Goal: Navigation & Orientation: Find specific page/section

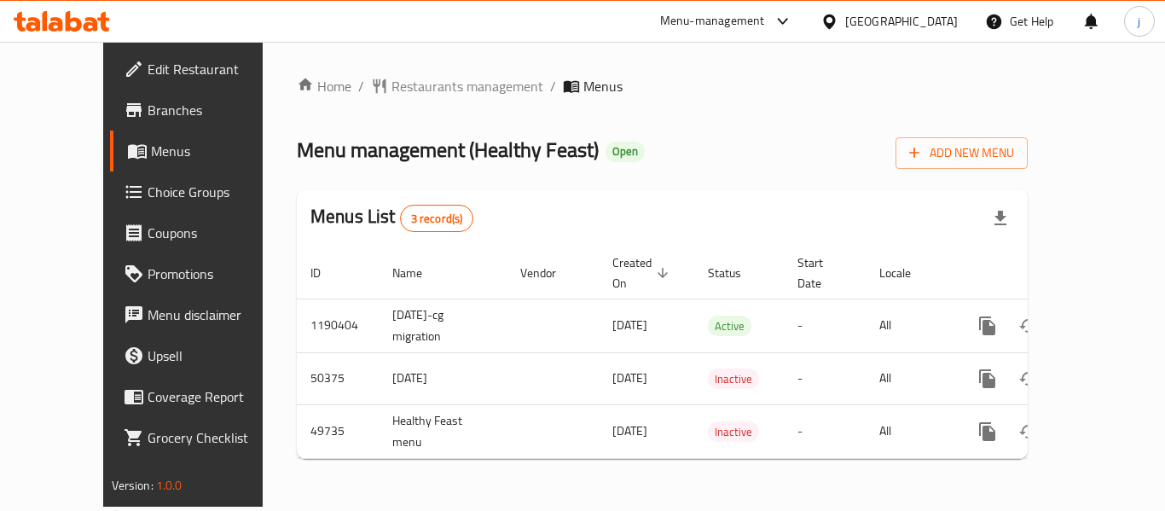
drag, startPoint x: 0, startPoint y: 0, endPoint x: 389, endPoint y: 100, distance: 401.5
click at [389, 100] on div "Home / Restaurants management / Menus Menu management ( Healthy Feast ) Open Ad…" at bounding box center [662, 274] width 731 height 397
click at [392, 84] on span "Restaurants management" at bounding box center [467, 86] width 152 height 20
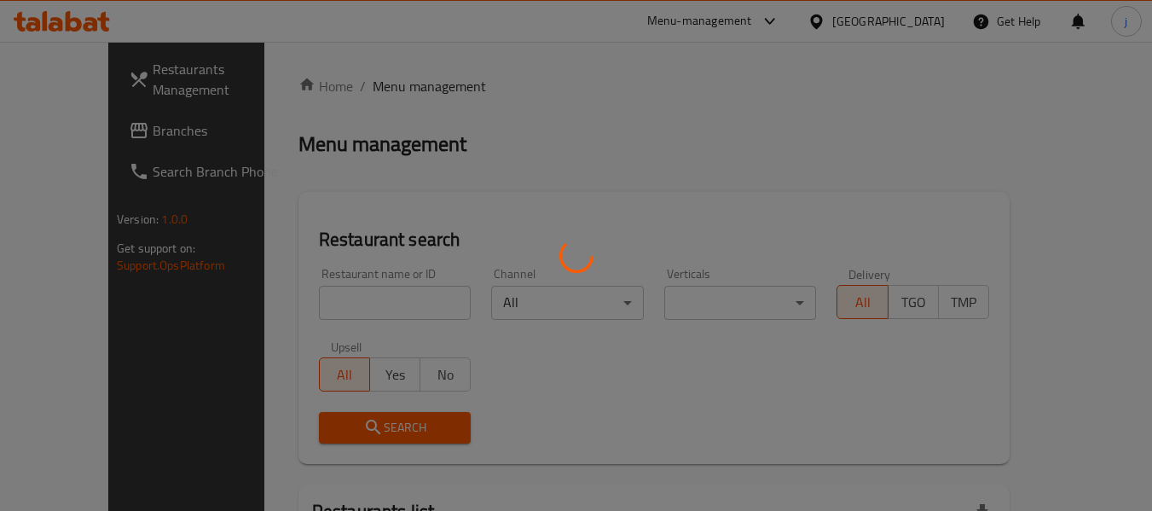
click at [112, 125] on div at bounding box center [576, 255] width 1152 height 511
click at [75, 137] on div at bounding box center [576, 255] width 1152 height 511
click at [84, 132] on div at bounding box center [576, 255] width 1152 height 511
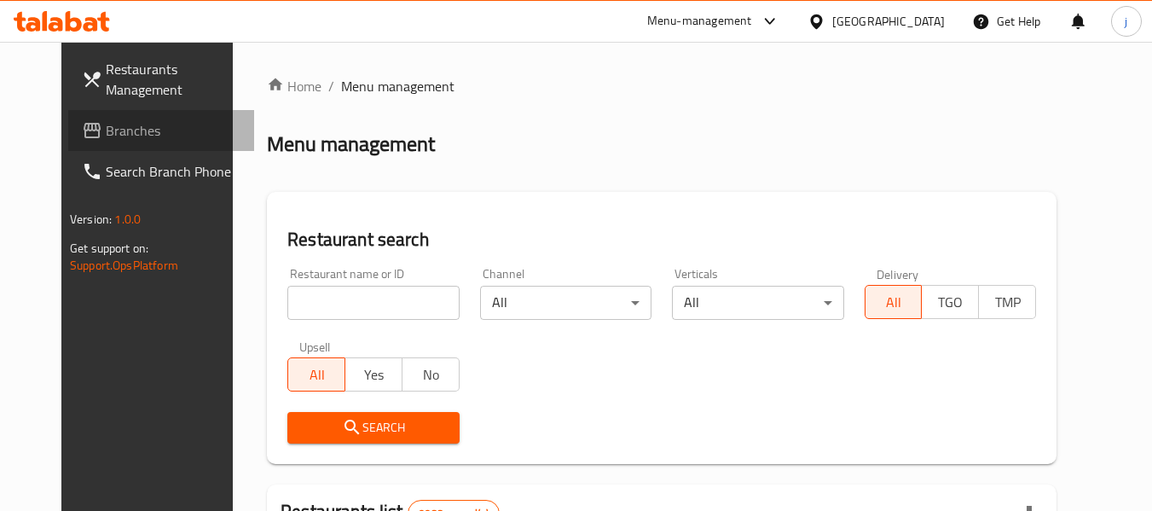
click at [106, 132] on span "Branches" at bounding box center [173, 130] width 135 height 20
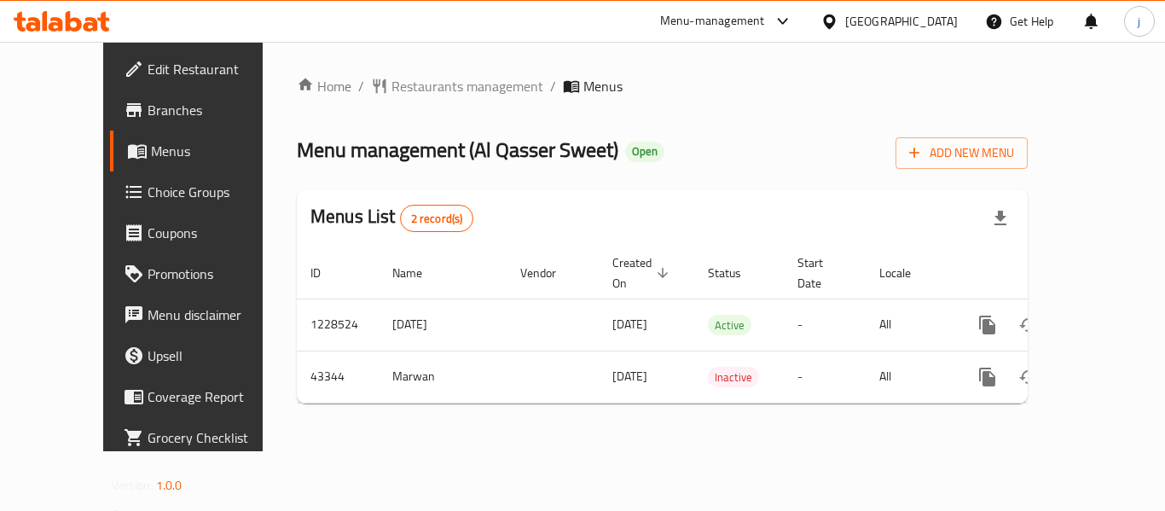
click at [936, 32] on div "[GEOGRAPHIC_DATA]" at bounding box center [889, 21] width 165 height 41
click at [845, 24] on div at bounding box center [832, 21] width 25 height 19
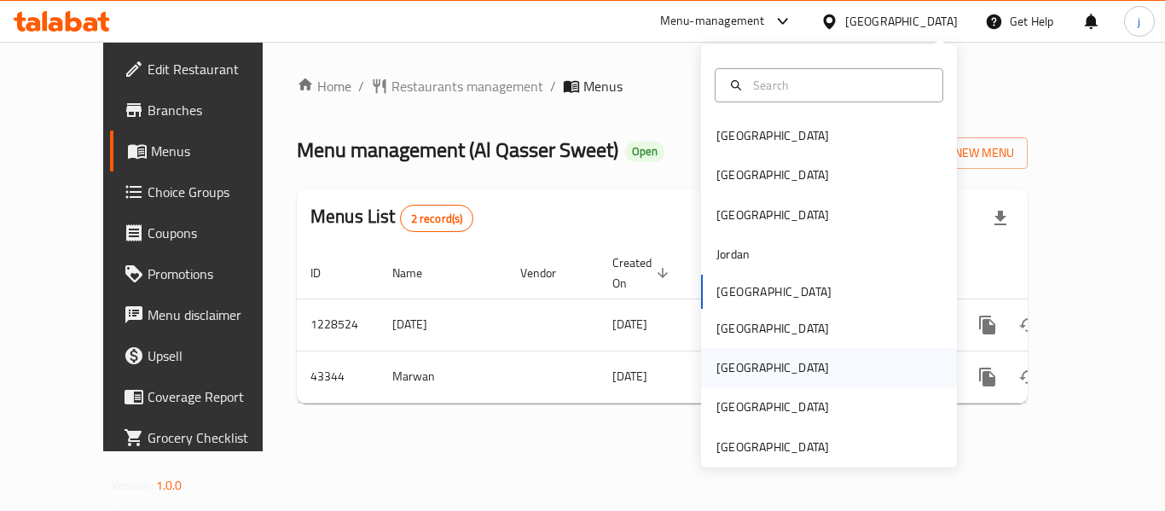
click at [731, 358] on div "Qatar" at bounding box center [772, 367] width 113 height 19
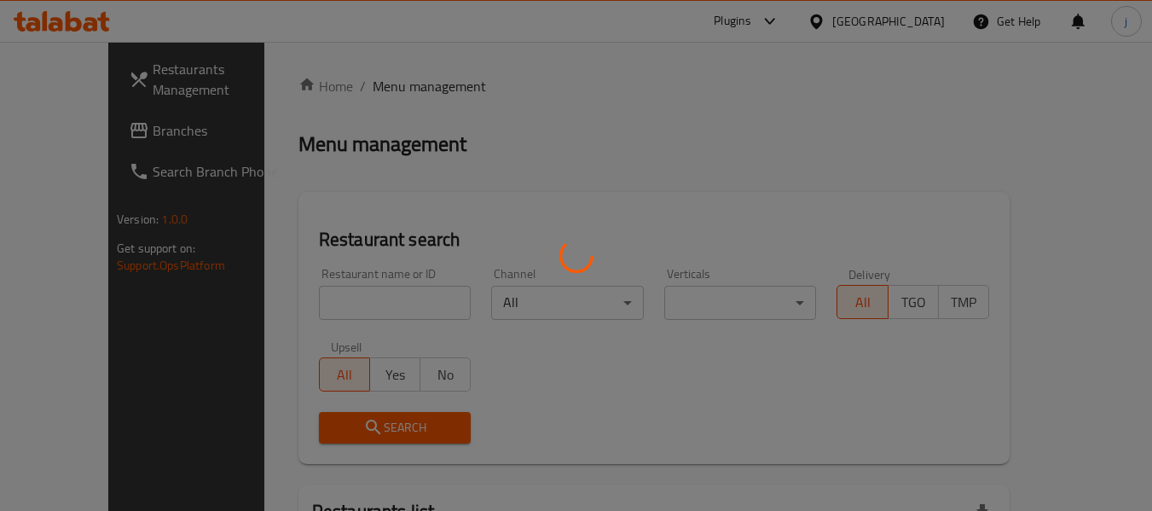
click at [69, 134] on div at bounding box center [576, 255] width 1152 height 511
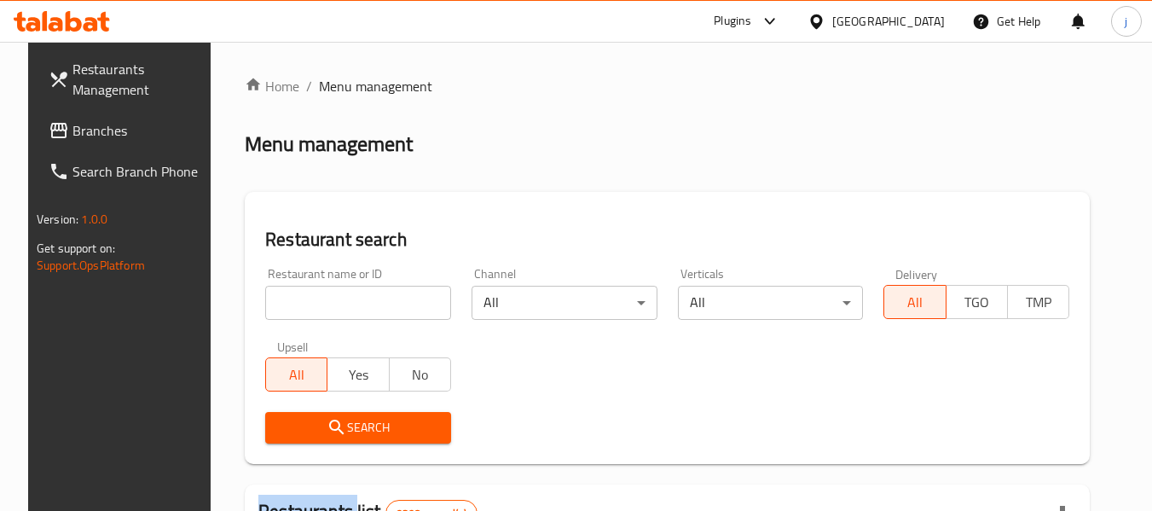
click at [72, 134] on span "Branches" at bounding box center [139, 130] width 135 height 20
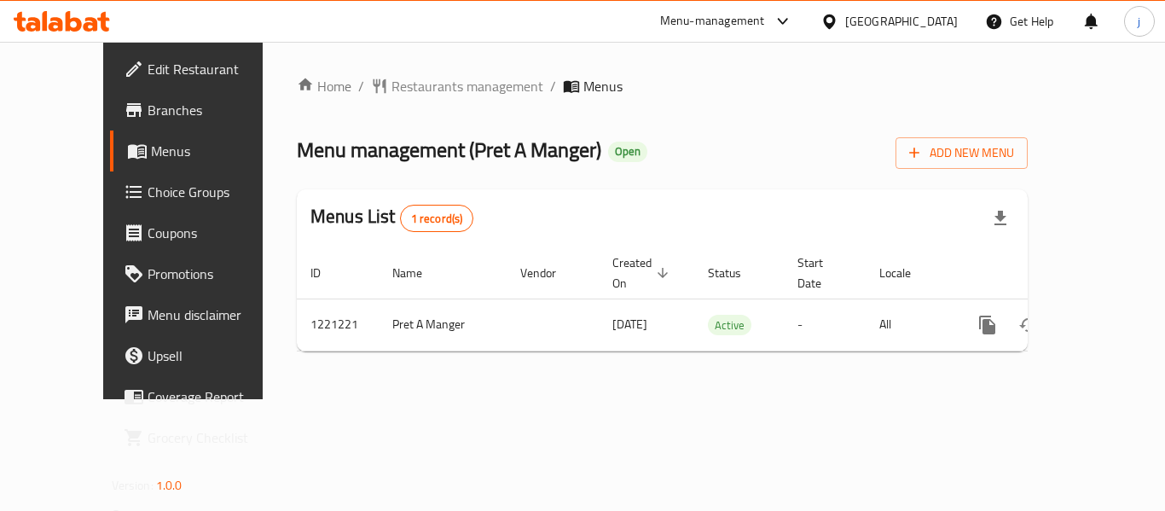
click at [838, 14] on icon at bounding box center [829, 22] width 18 height 18
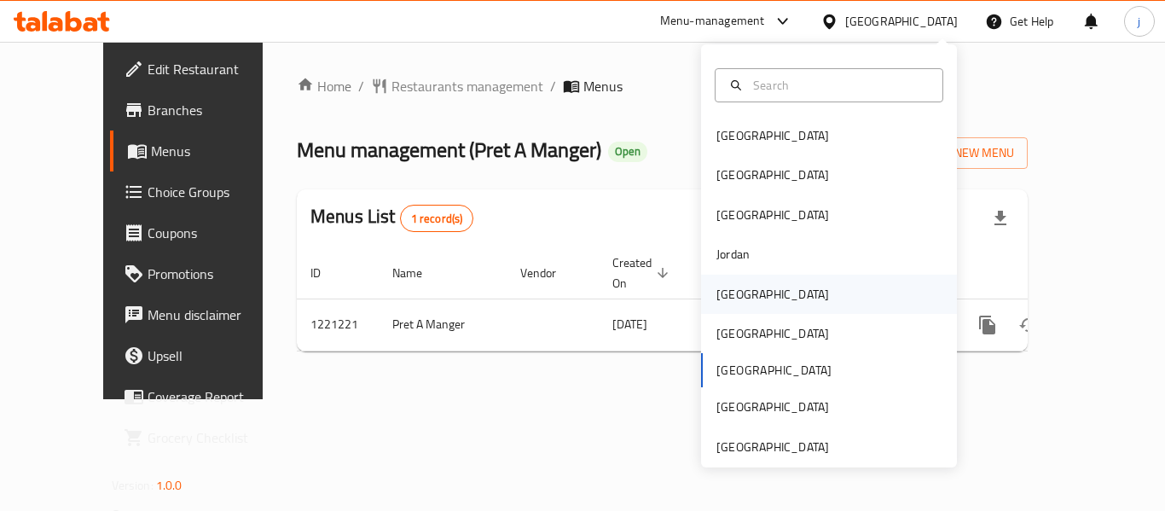
click at [767, 285] on div "[GEOGRAPHIC_DATA]" at bounding box center [829, 294] width 256 height 39
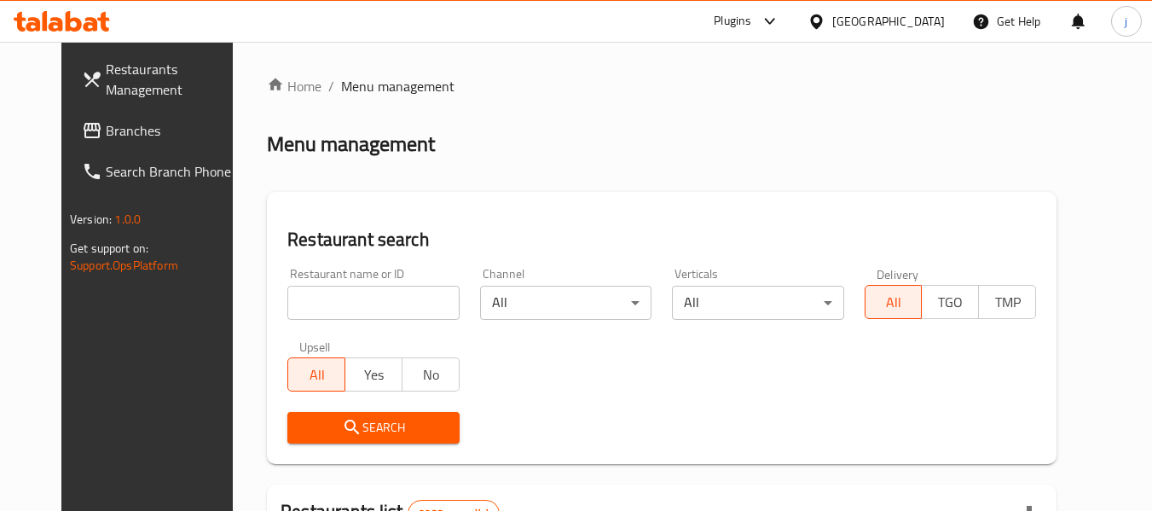
click at [106, 135] on span "Branches" at bounding box center [173, 130] width 135 height 20
